Goal: Task Accomplishment & Management: Use online tool/utility

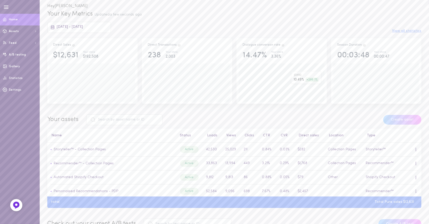
scroll to position [113, 0]
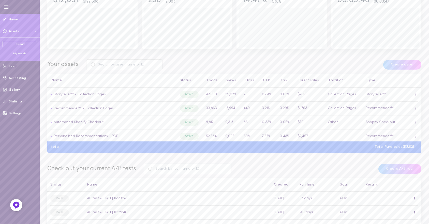
click at [18, 53] on div "My Assets" at bounding box center [20, 54] width 35 height 4
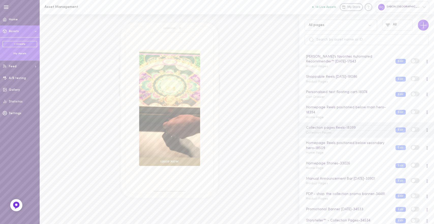
scroll to position [295, 0]
click at [346, 183] on div "Manual Announcement Bar [DATE] - 33901 Product Pages" at bounding box center [347, 180] width 90 height 10
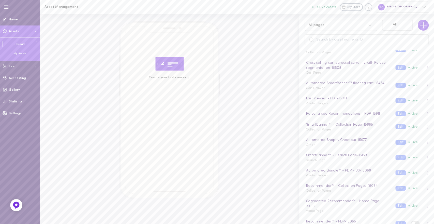
scroll to position [12, 0]
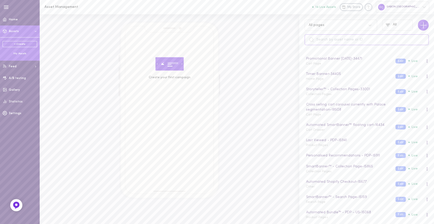
click at [336, 39] on input "text" at bounding box center [367, 39] width 124 height 11
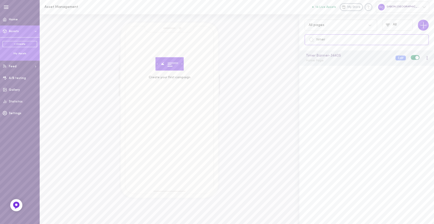
type input "timer"
click at [349, 63] on div "Timer Banner - 34405 Home Page" at bounding box center [347, 58] width 90 height 10
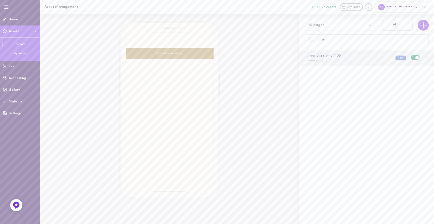
click at [395, 58] on button "Edit" at bounding box center [400, 57] width 10 height 5
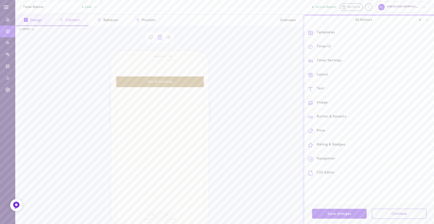
click at [74, 20] on button "2 Content" at bounding box center [70, 19] width 38 height 11
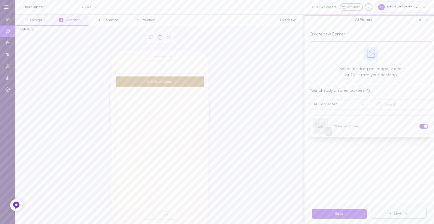
click at [28, 23] on button "1 Design" at bounding box center [32, 19] width 35 height 11
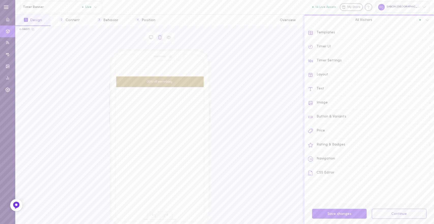
click at [322, 46] on div "Timer UI" at bounding box center [371, 47] width 126 height 14
click at [32, 21] on button "1 Design" at bounding box center [32, 19] width 35 height 11
click at [308, 32] on icon at bounding box center [310, 32] width 5 height 5
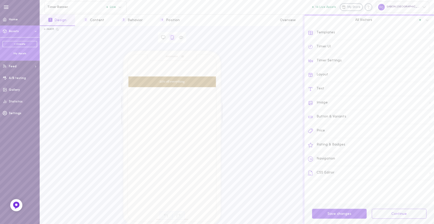
click at [18, 52] on div "My Assets" at bounding box center [20, 54] width 35 height 4
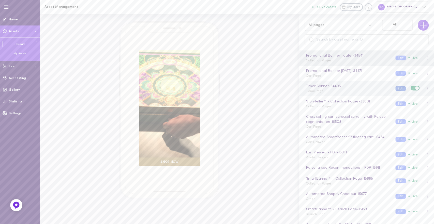
click at [395, 87] on button "Edit" at bounding box center [400, 88] width 10 height 5
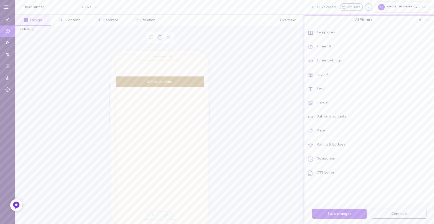
click at [324, 66] on div "Timer Settings" at bounding box center [371, 61] width 126 height 14
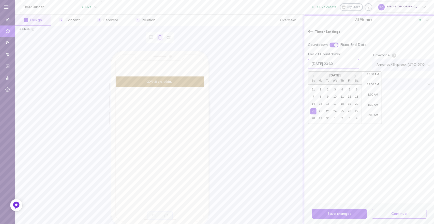
scroll to position [436, 0]
drag, startPoint x: 320, startPoint y: 64, endPoint x: 308, endPoint y: 64, distance: 11.4
click at [308, 64] on input "[DATE] 23:30" at bounding box center [333, 64] width 51 height 10
click at [343, 110] on div "25" at bounding box center [342, 111] width 6 height 6
type input "[DATE] 23:30"
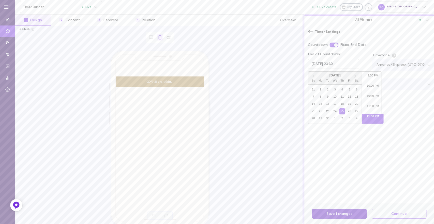
click at [343, 213] on button "Save 1 changes" at bounding box center [339, 213] width 55 height 10
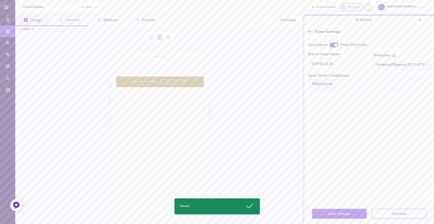
click at [70, 20] on button "2 Content" at bounding box center [70, 19] width 38 height 11
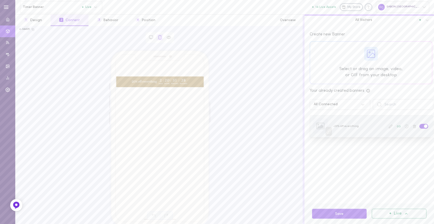
click at [405, 126] on icon at bounding box center [407, 126] width 4 height 4
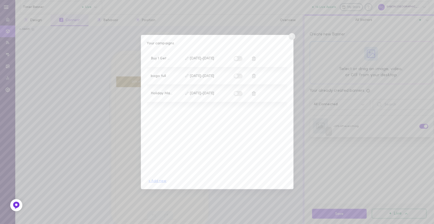
click at [157, 181] on button "+ Add new" at bounding box center [158, 181] width 18 height 4
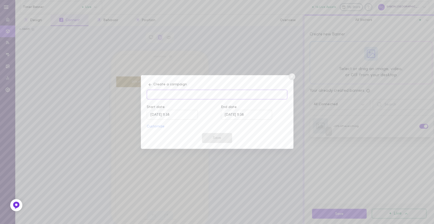
click at [161, 96] on input at bounding box center [217, 95] width 140 height 10
type input "-20%off everything"
click at [161, 109] on span "Start date" at bounding box center [156, 107] width 18 height 4
click at [178, 114] on input "[DATE] 11:38" at bounding box center [172, 115] width 51 height 10
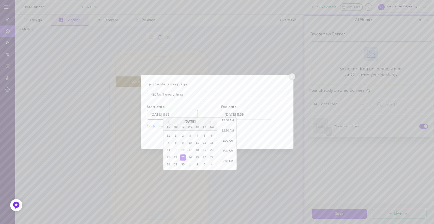
scroll to position [213, 0]
click at [183, 158] on div "23" at bounding box center [183, 157] width 6 height 6
click at [249, 111] on input "[DATE] 11:38" at bounding box center [246, 115] width 51 height 10
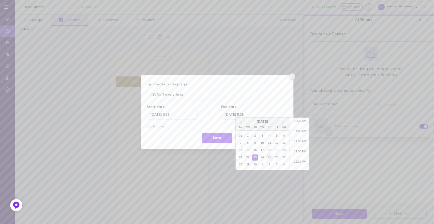
click at [269, 160] on div "25" at bounding box center [270, 157] width 6 height 6
click at [297, 165] on li "11:30 PM" at bounding box center [300, 164] width 22 height 10
type input "[DATE] 23:30"
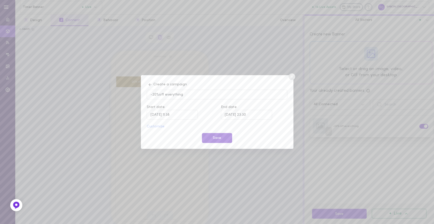
click at [213, 134] on button "Save" at bounding box center [217, 138] width 30 height 10
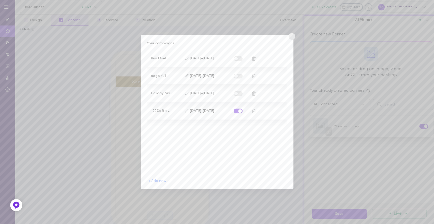
click at [291, 38] on circle at bounding box center [292, 36] width 7 height 7
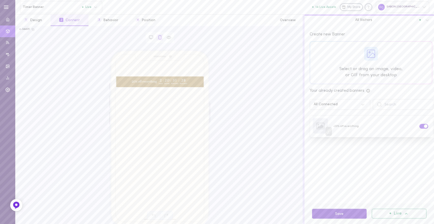
click at [340, 212] on button "Save" at bounding box center [339, 213] width 55 height 10
click at [336, 213] on button "Save" at bounding box center [339, 213] width 55 height 10
